Goal: Task Accomplishment & Management: Manage account settings

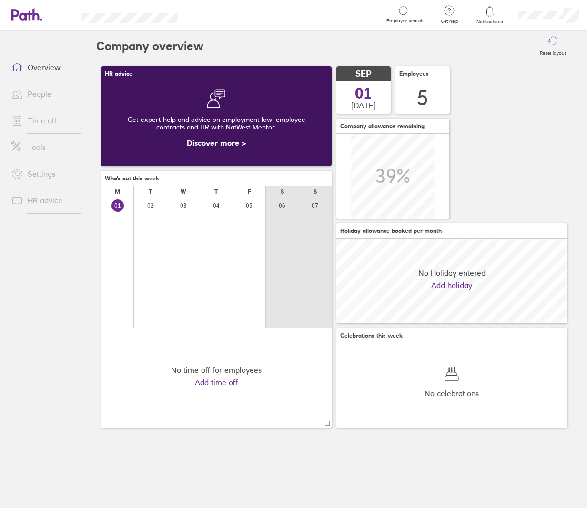
scroll to position [85, 230]
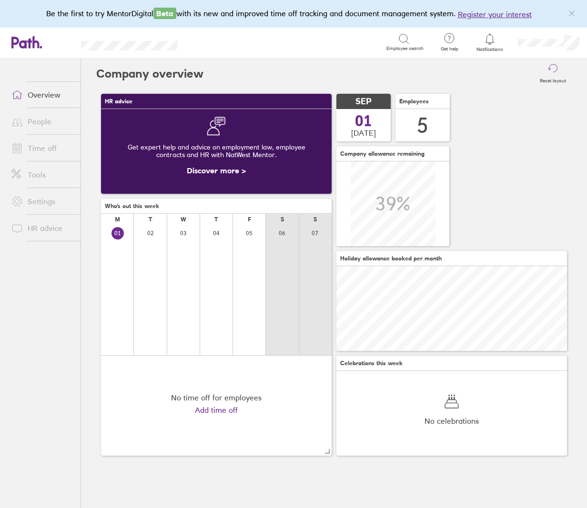
click at [45, 122] on link "People" at bounding box center [42, 121] width 77 height 19
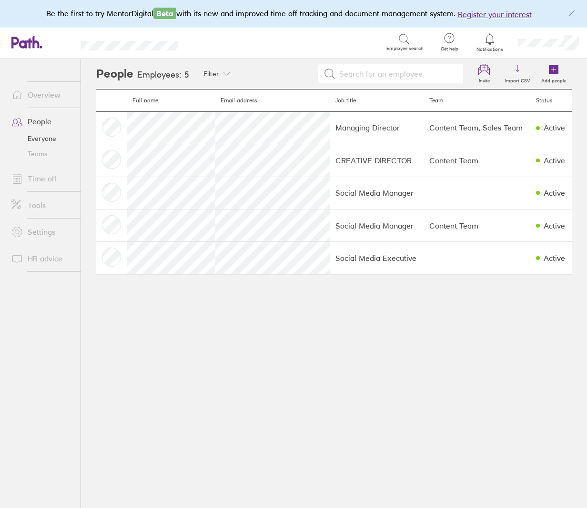
click at [48, 180] on link "Time off" at bounding box center [42, 178] width 77 height 19
